Goal: Task Accomplishment & Management: Manage account settings

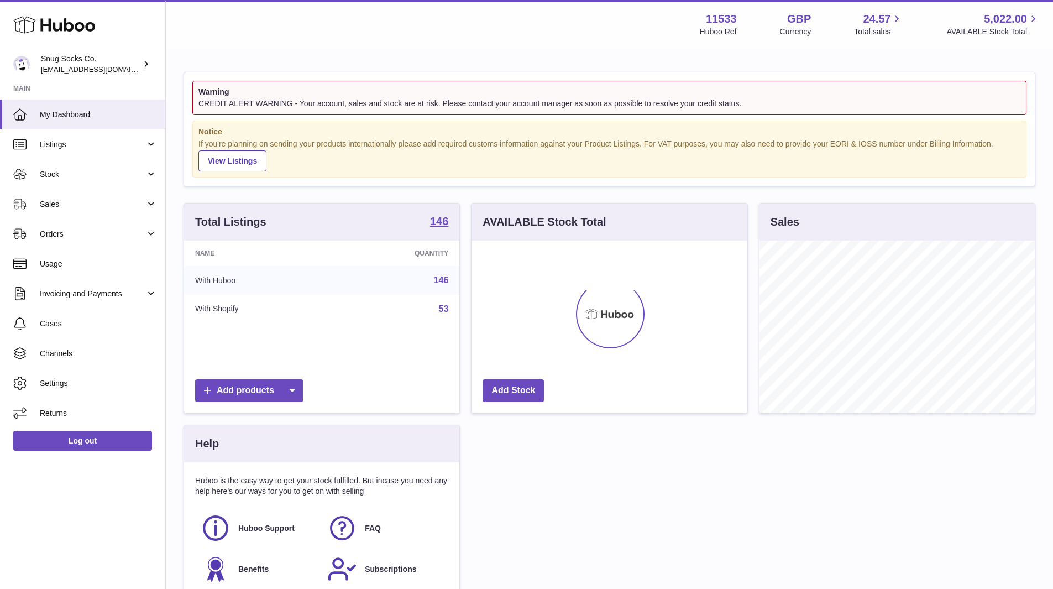
scroll to position [172, 276]
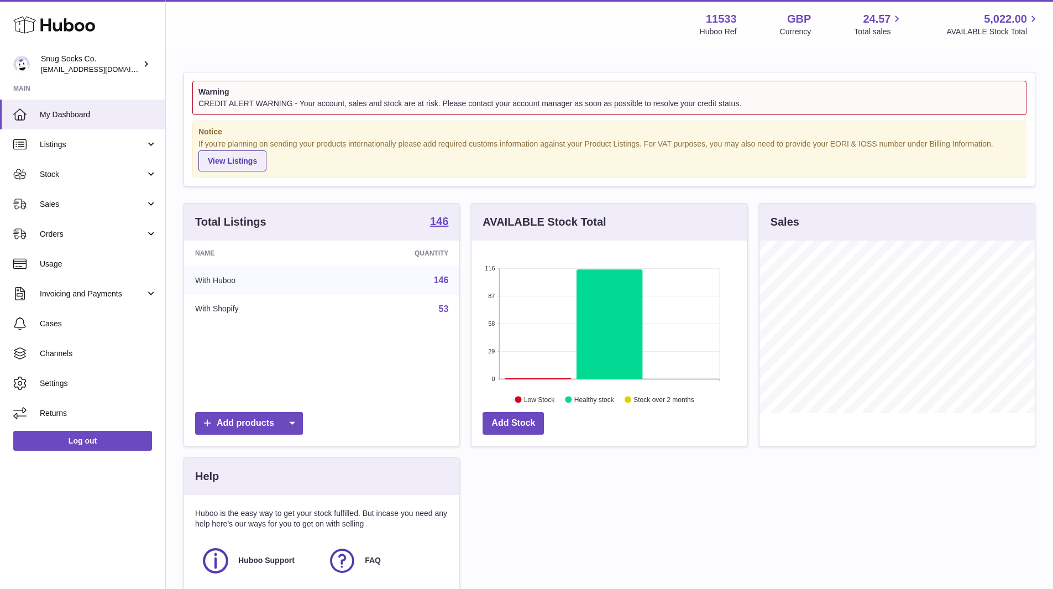
click at [217, 160] on link "View Listings" at bounding box center [232, 160] width 68 height 21
click at [81, 191] on link "Sales" at bounding box center [82, 204] width 165 height 30
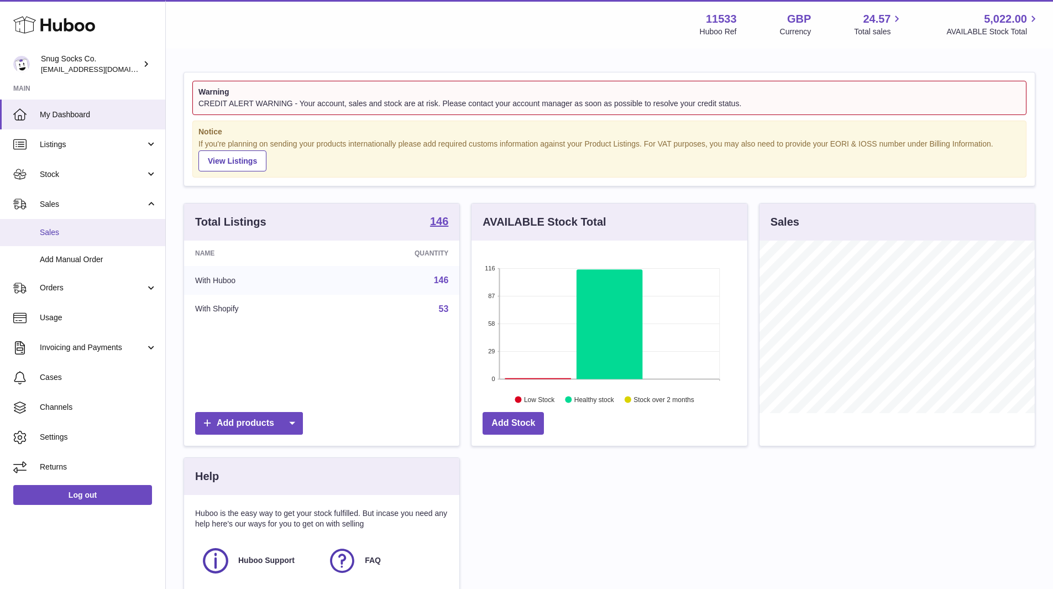
click at [77, 220] on link "Sales" at bounding box center [82, 232] width 165 height 27
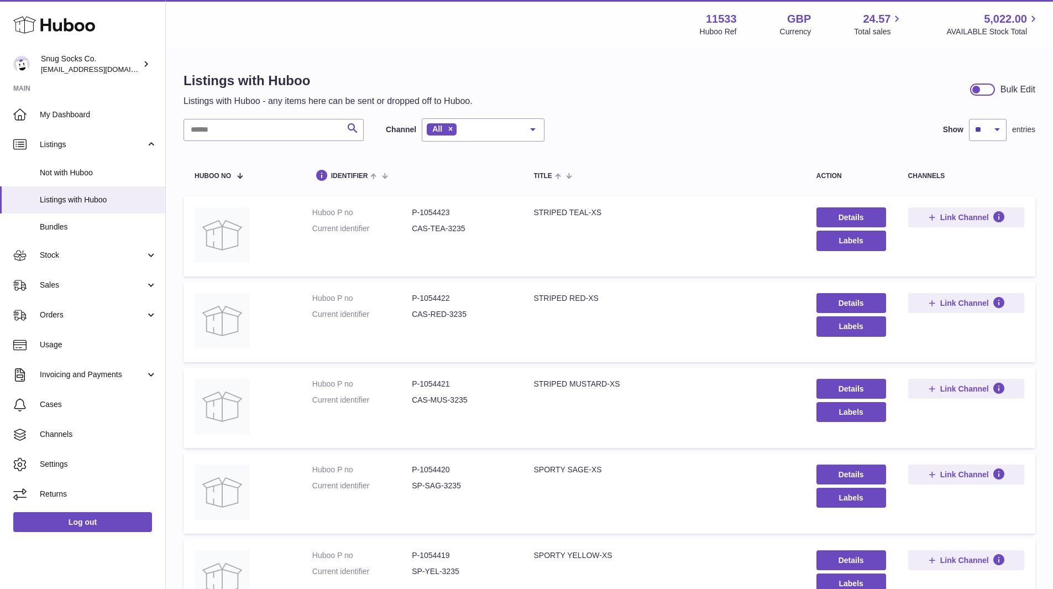
click at [78, 23] on use at bounding box center [54, 25] width 82 height 17
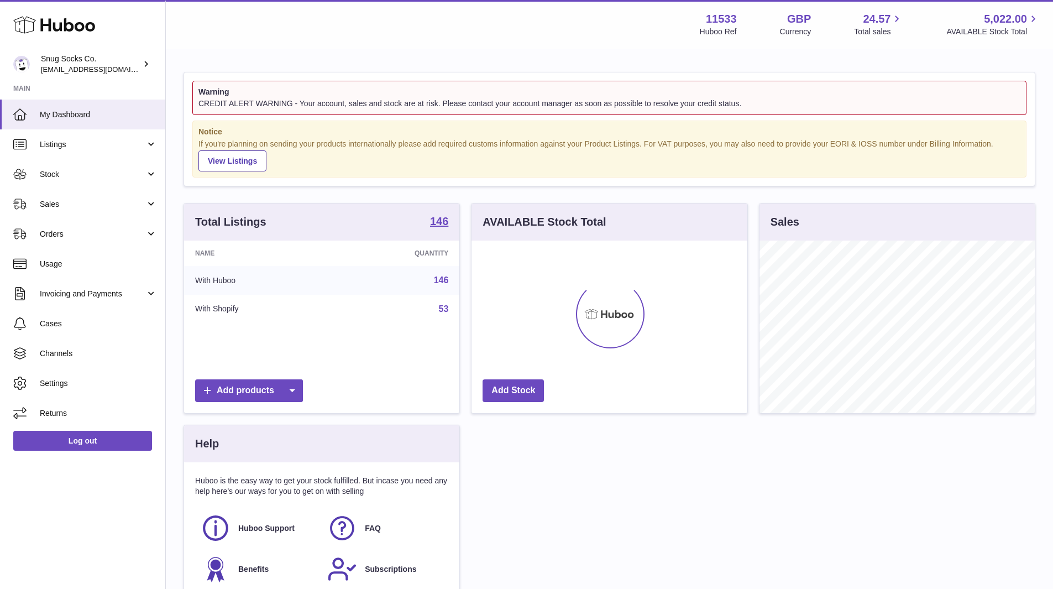
scroll to position [172, 276]
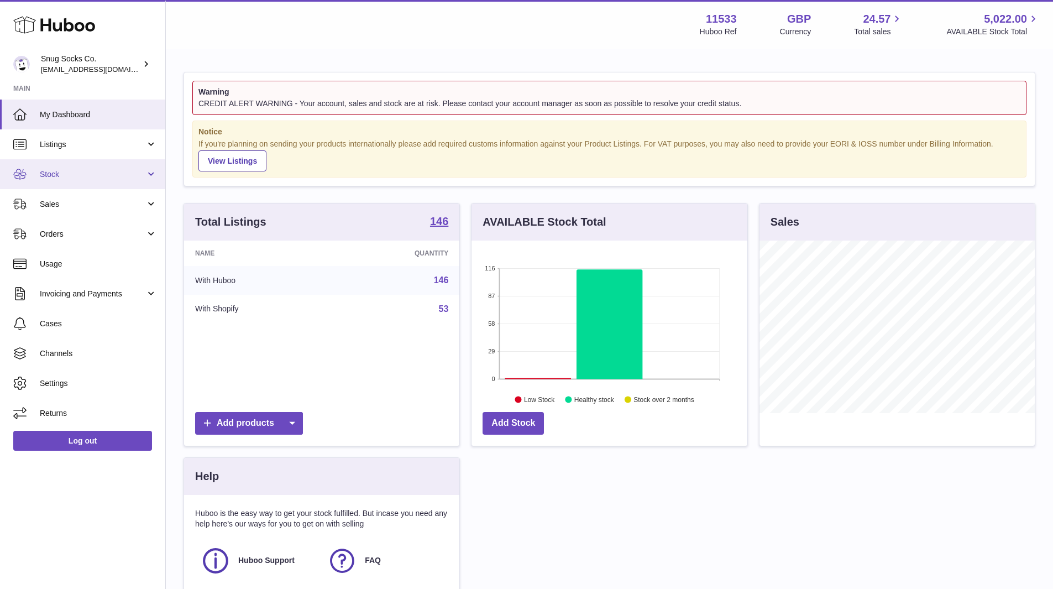
click at [88, 180] on link "Stock" at bounding box center [82, 174] width 165 height 30
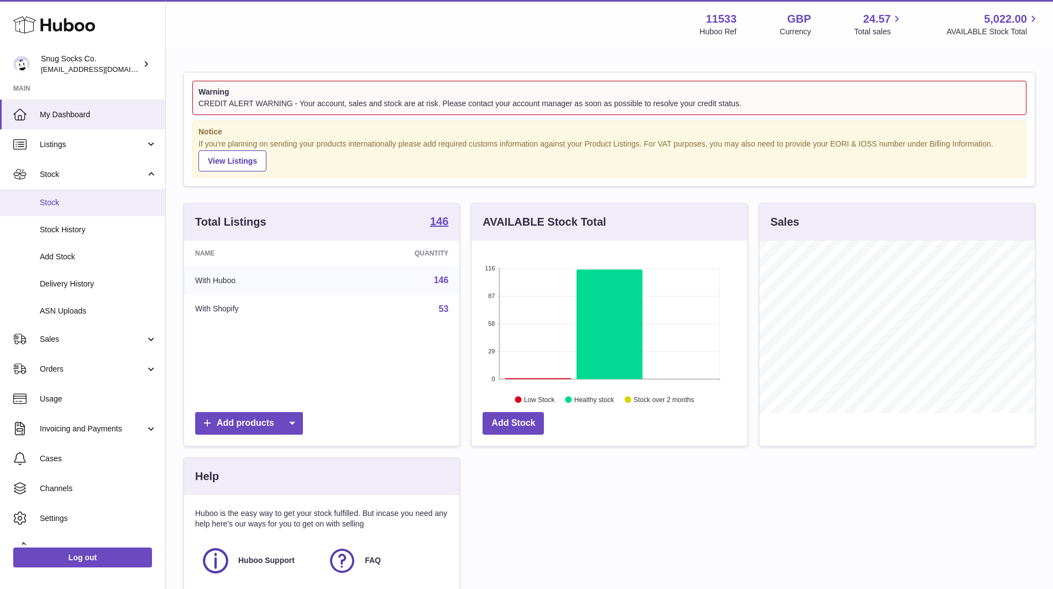
click at [92, 196] on link "Stock" at bounding box center [82, 202] width 165 height 27
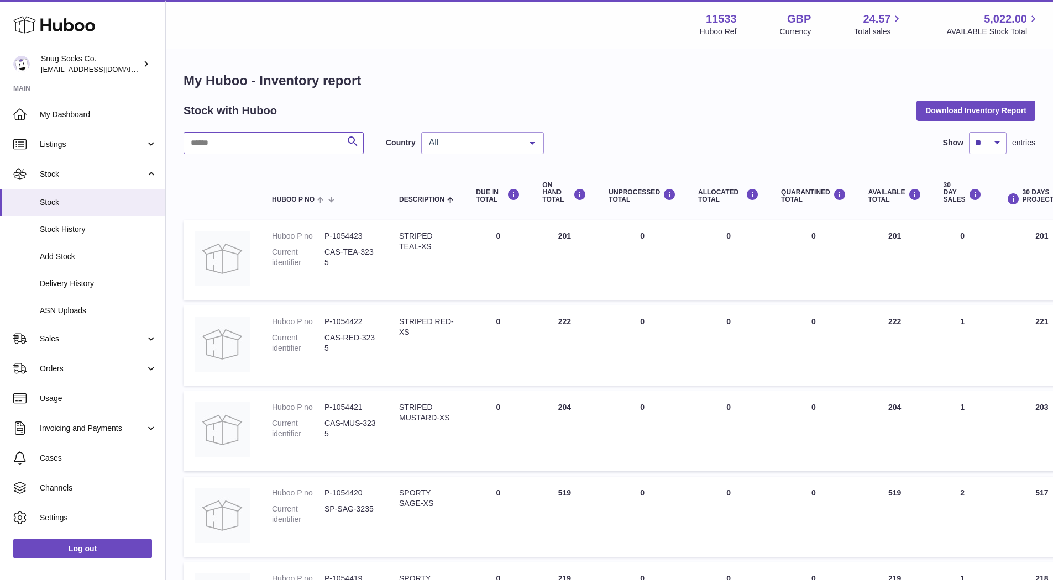
click at [286, 143] on input "text" at bounding box center [273, 143] width 180 height 22
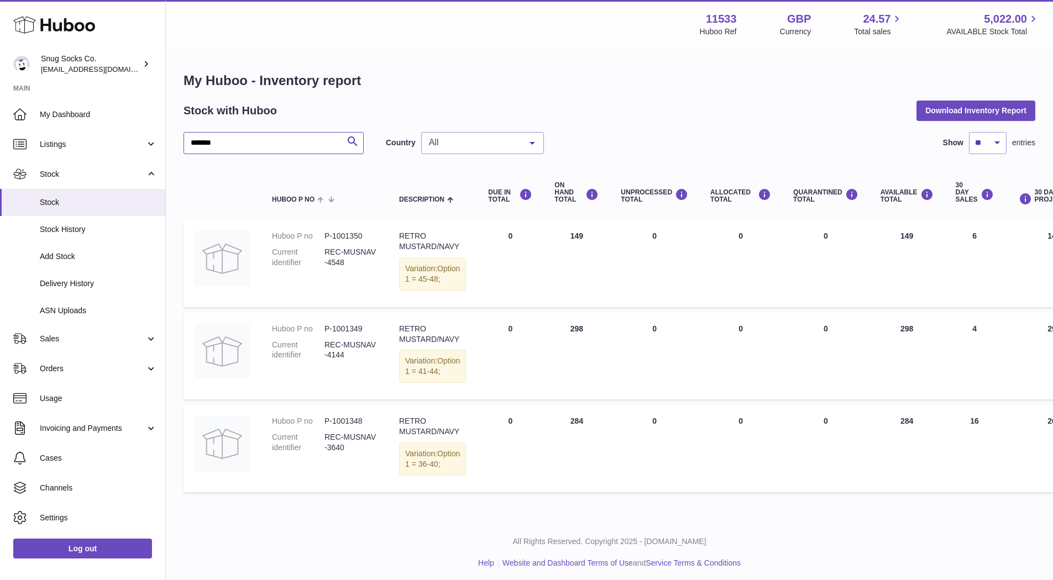
type input "*******"
drag, startPoint x: 367, startPoint y: 444, endPoint x: 326, endPoint y: 447, distance: 41.0
click at [326, 427] on dd "P-1001348" at bounding box center [350, 421] width 52 height 10
copy dd "P-1001348"
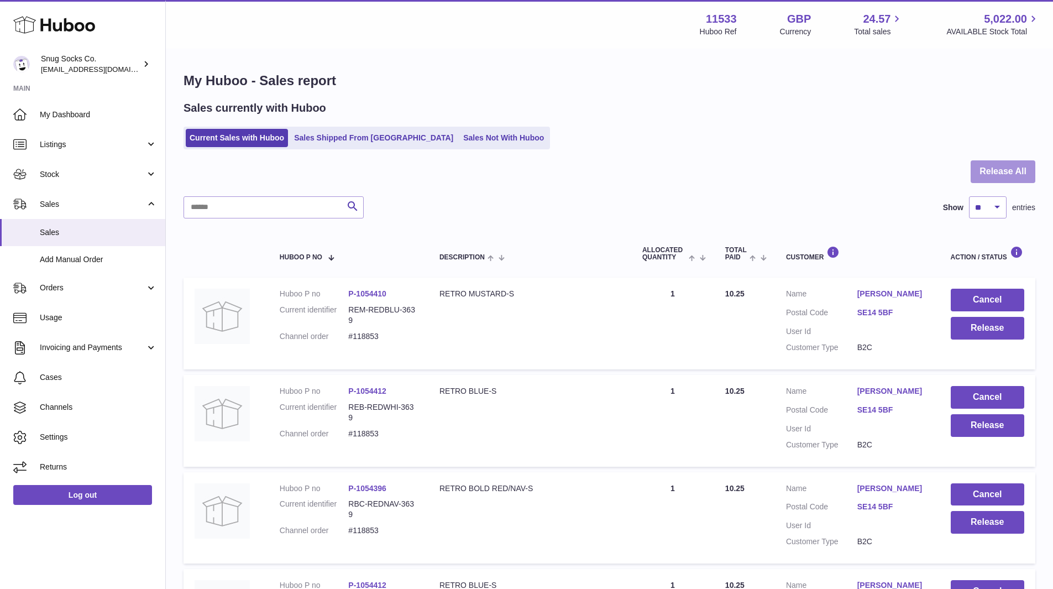
click at [1001, 170] on button "Release All" at bounding box center [1002, 171] width 65 height 23
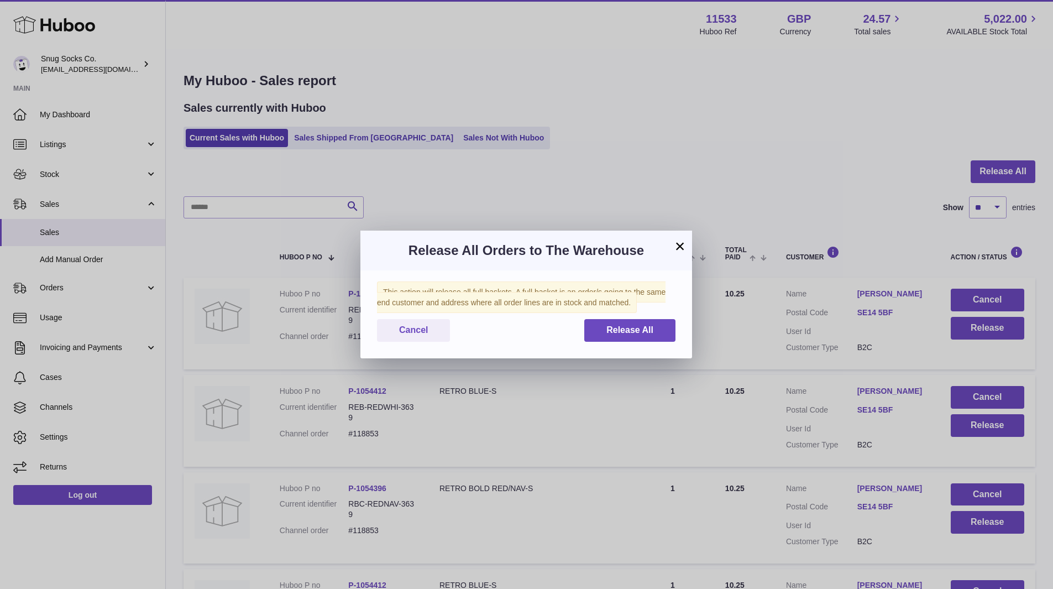
click at [678, 245] on button "×" at bounding box center [679, 245] width 13 height 13
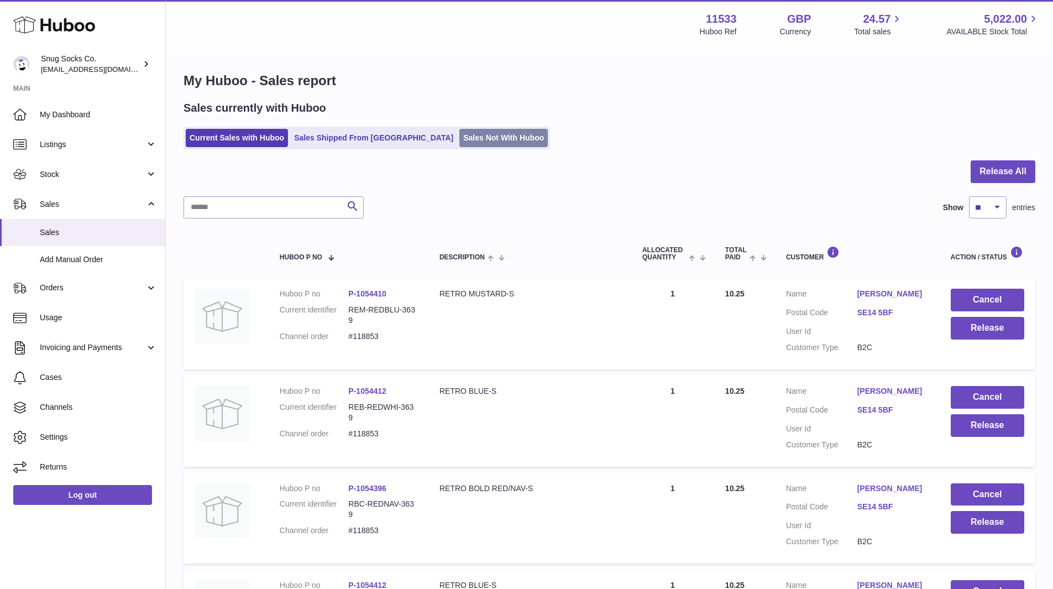
click at [459, 145] on link "Sales Not With Huboo" at bounding box center [503, 138] width 88 height 18
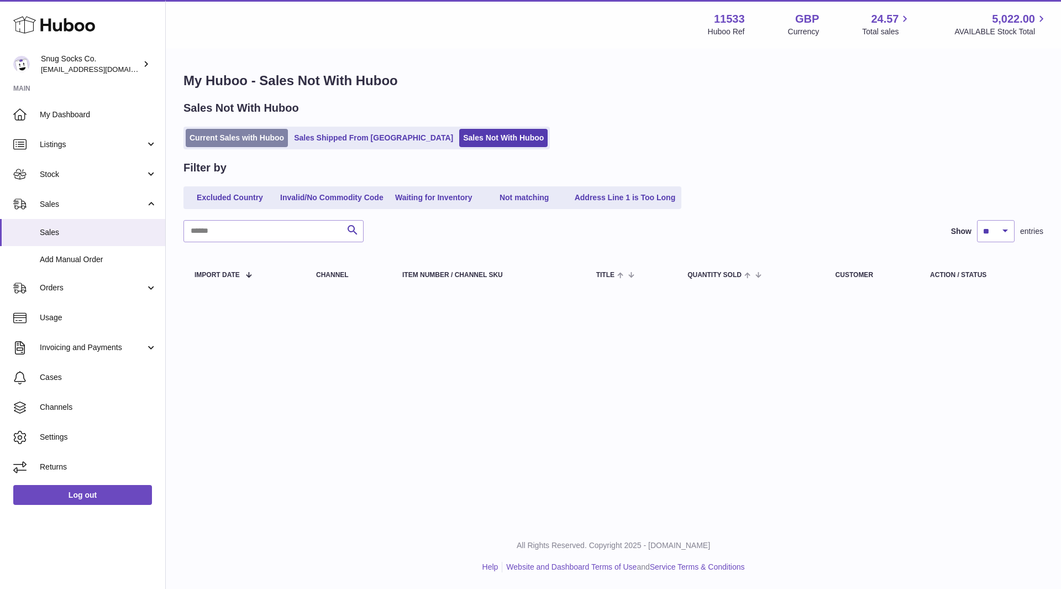
click at [249, 144] on link "Current Sales with Huboo" at bounding box center [237, 138] width 102 height 18
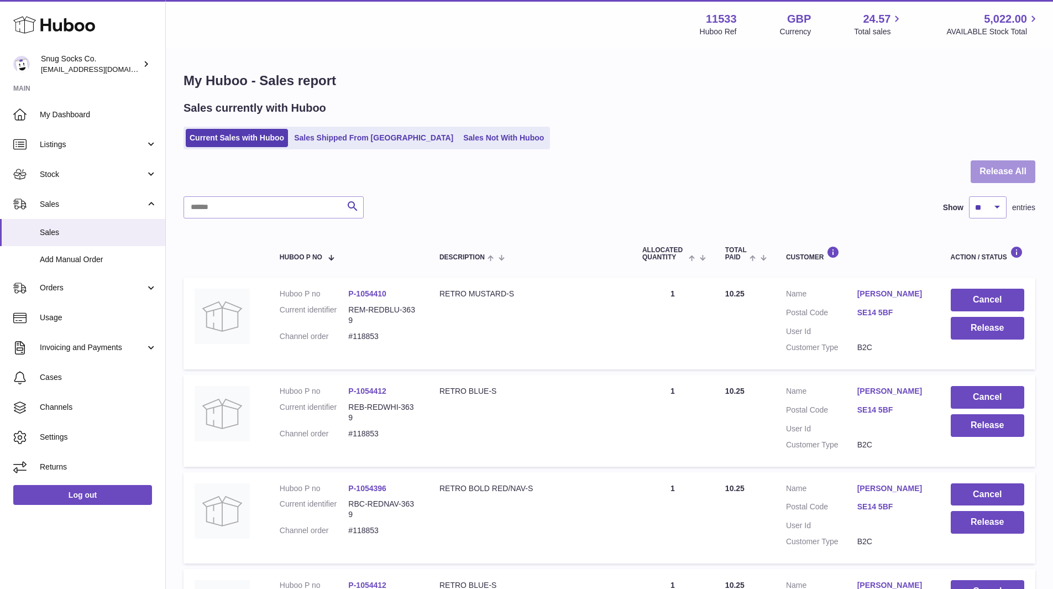
click at [996, 165] on button "Release All" at bounding box center [1002, 171] width 65 height 23
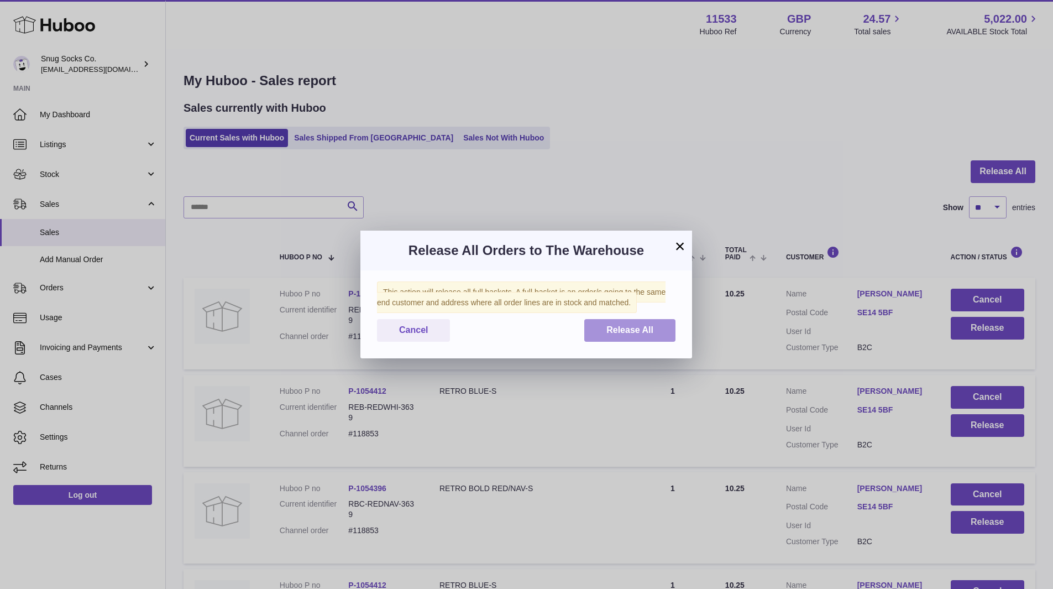
click at [613, 325] on span "Release All" at bounding box center [629, 329] width 47 height 9
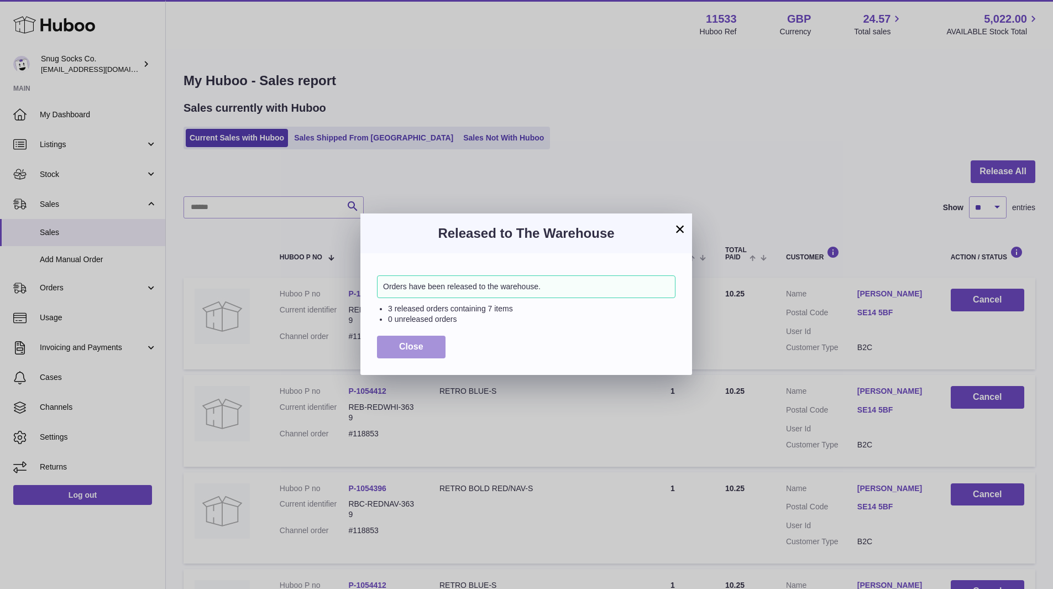
drag, startPoint x: 424, startPoint y: 344, endPoint x: 432, endPoint y: 344, distance: 8.3
click at [426, 344] on button "Close" at bounding box center [411, 346] width 69 height 23
